Goal: Task Accomplishment & Management: Use online tool/utility

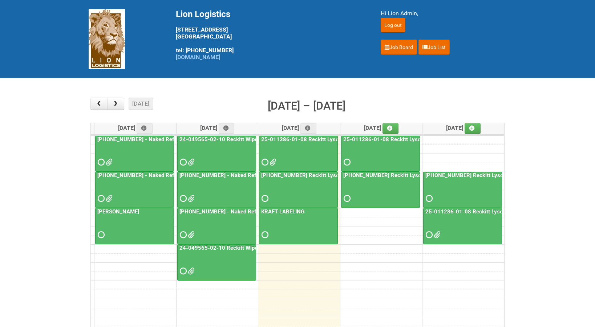
click at [375, 220] on td at bounding box center [297, 221] width 413 height 9
click at [376, 216] on td at bounding box center [297, 212] width 413 height 9
click at [392, 128] on icon at bounding box center [389, 128] width 5 height 5
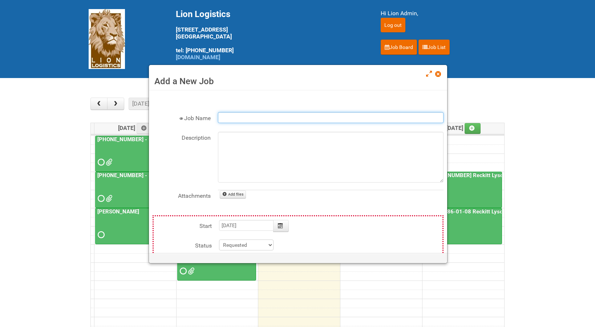
click at [297, 119] on input "Job Name" at bounding box center [331, 117] width 226 height 11
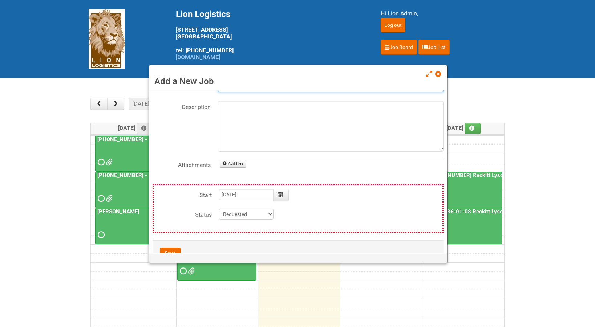
scroll to position [54, 0]
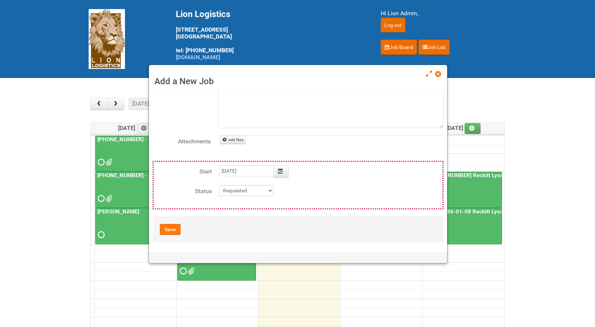
type input "Buzzback"
click at [170, 230] on button "Save" at bounding box center [170, 229] width 21 height 11
type input "2025-10-09 09:00:00"
